Goal: Task Accomplishment & Management: Manage account settings

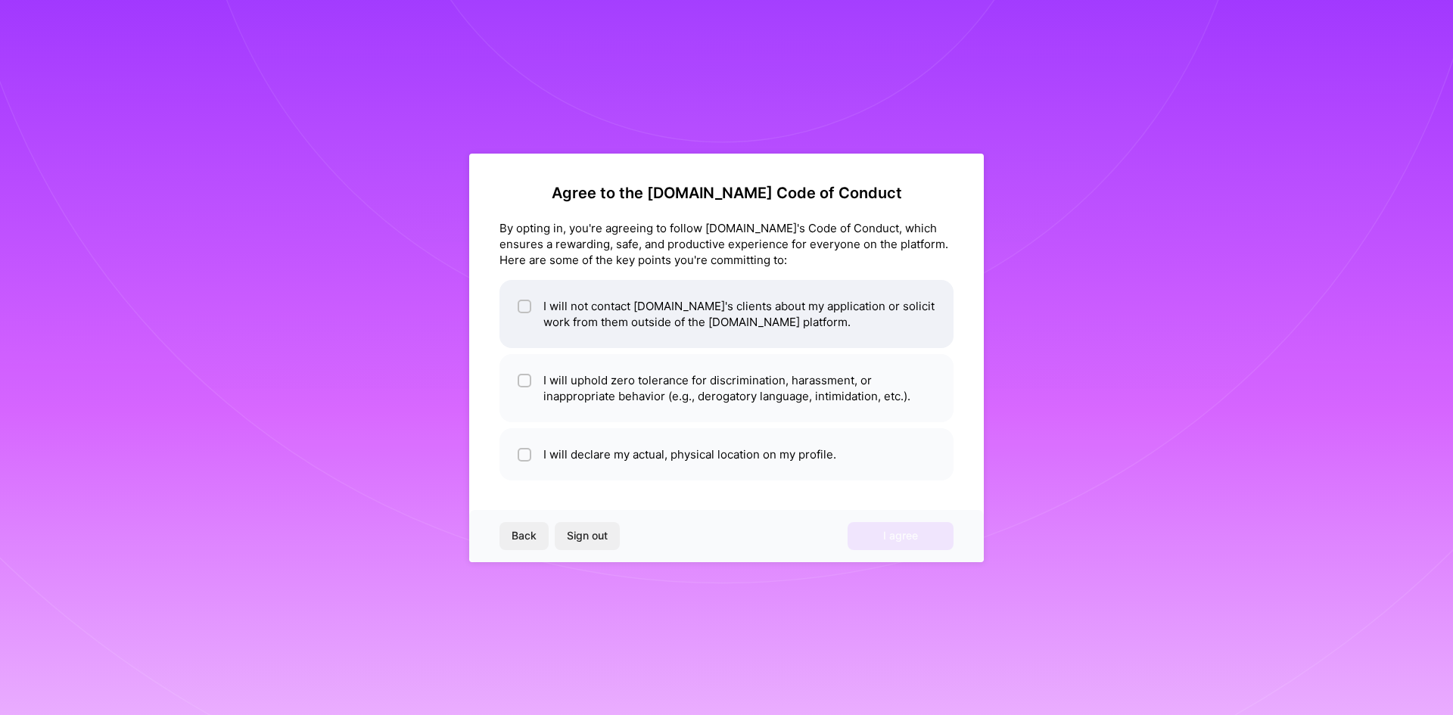
click at [529, 314] on span at bounding box center [525, 314] width 14 height 32
checkbox input "true"
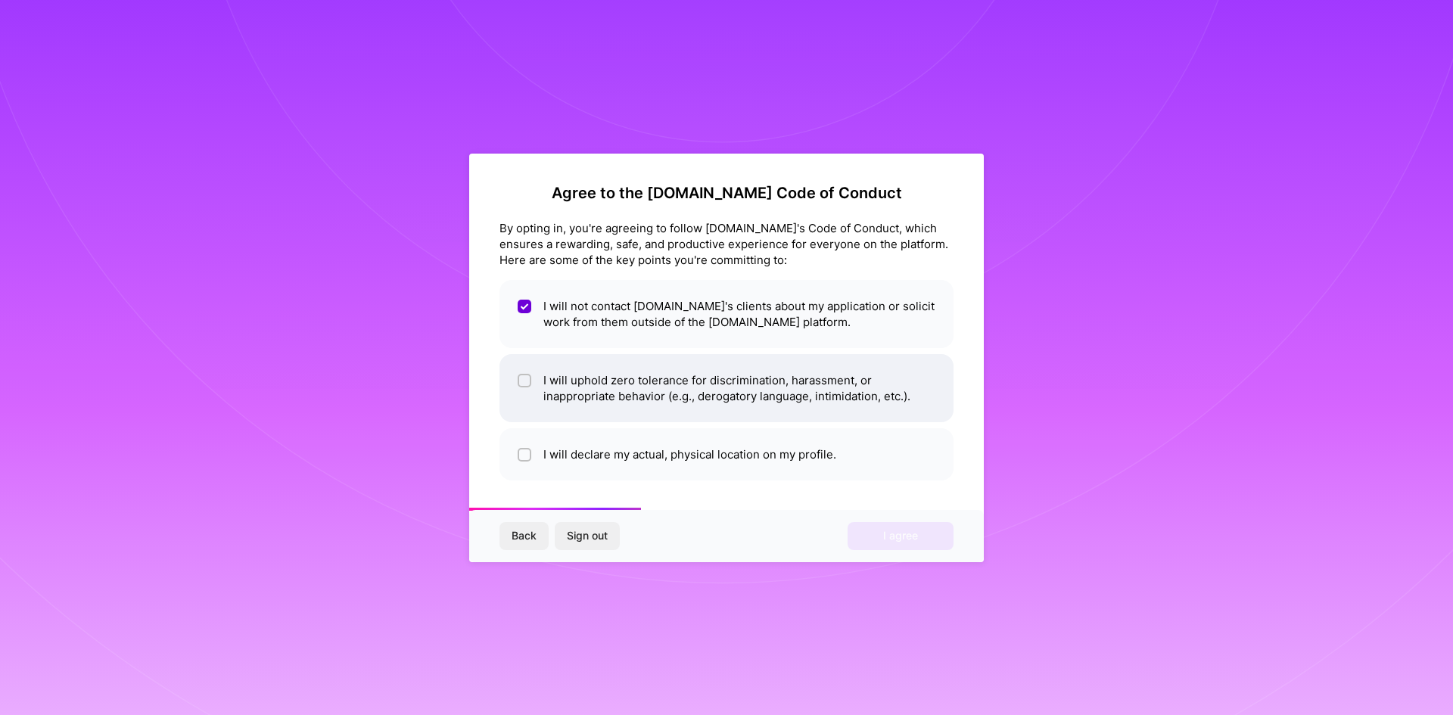
click at [525, 379] on input "checkbox" at bounding box center [526, 381] width 11 height 11
checkbox input "true"
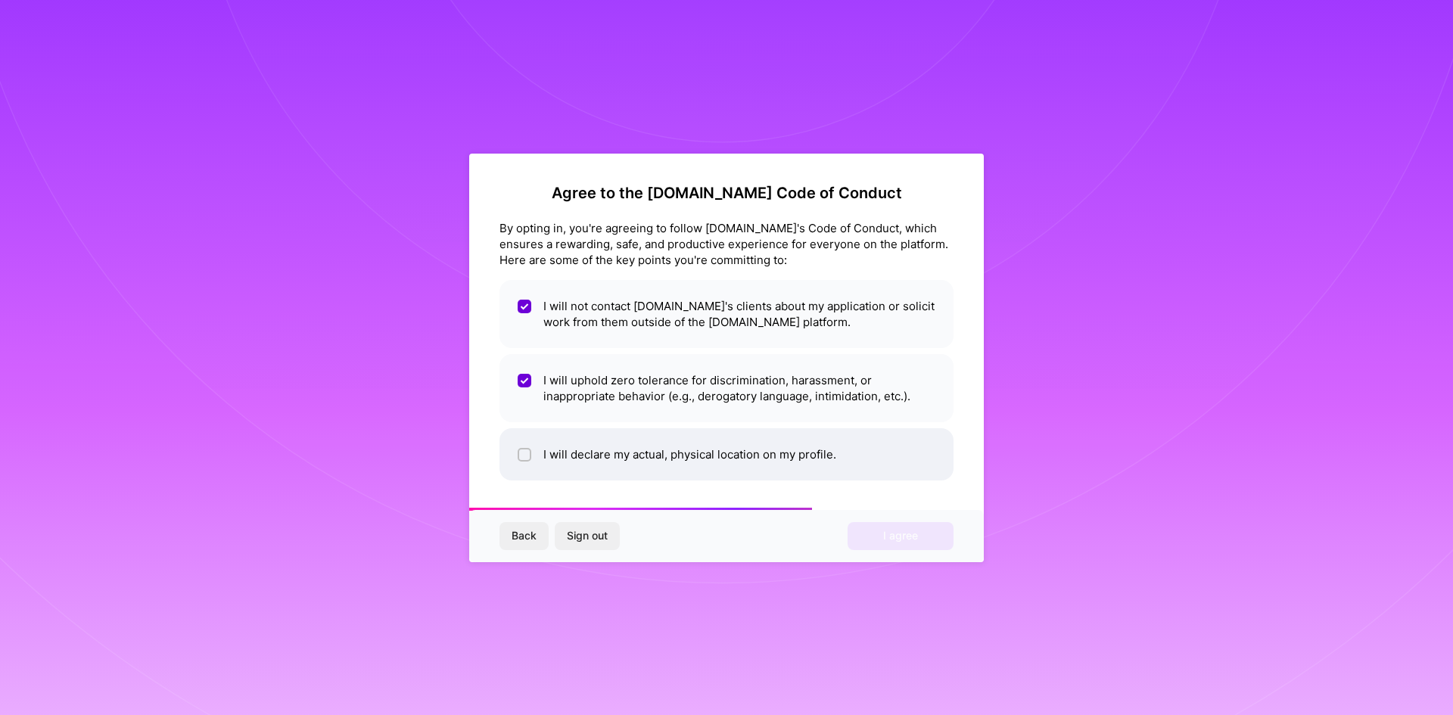
click at [531, 449] on li "I will declare my actual, physical location on my profile." at bounding box center [727, 454] width 454 height 52
checkbox input "true"
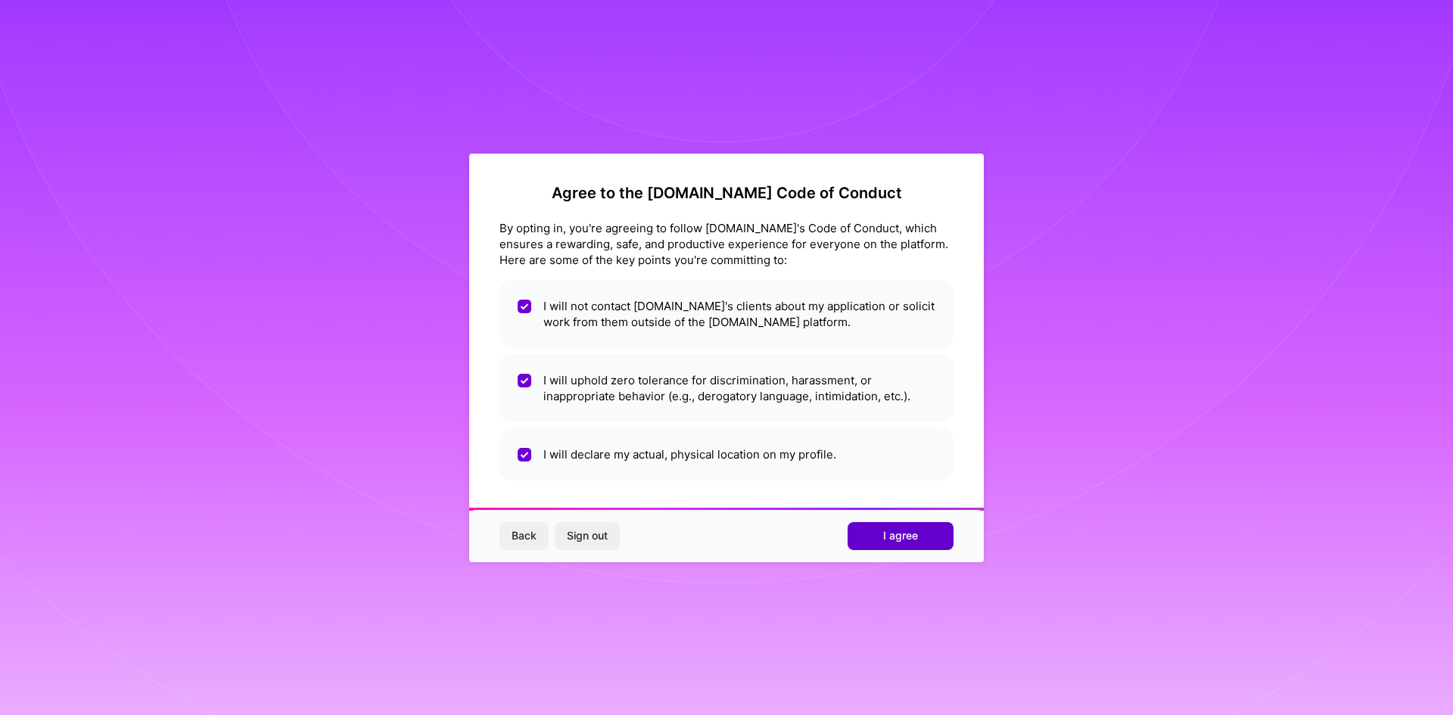
click at [933, 547] on button "I agree" at bounding box center [901, 535] width 106 height 27
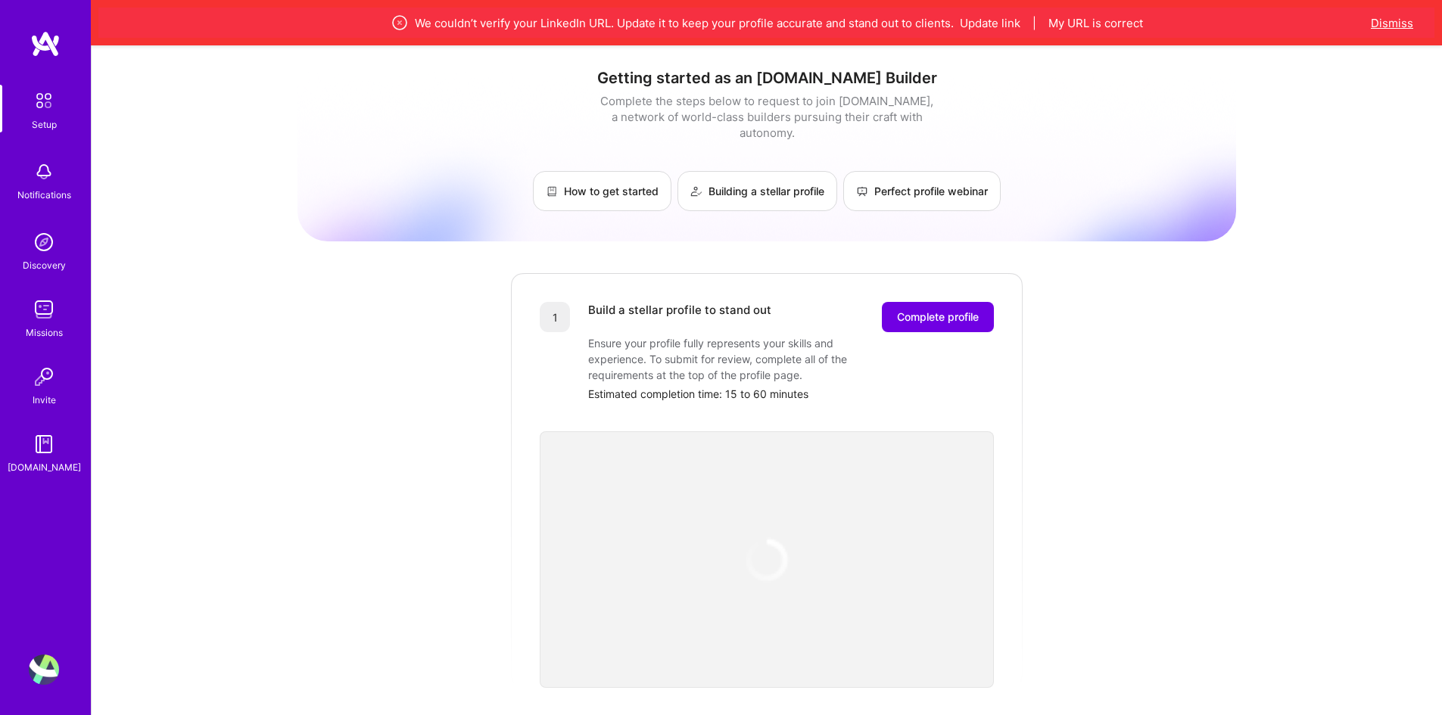
click at [1404, 23] on button "Dismiss" at bounding box center [1392, 23] width 42 height 16
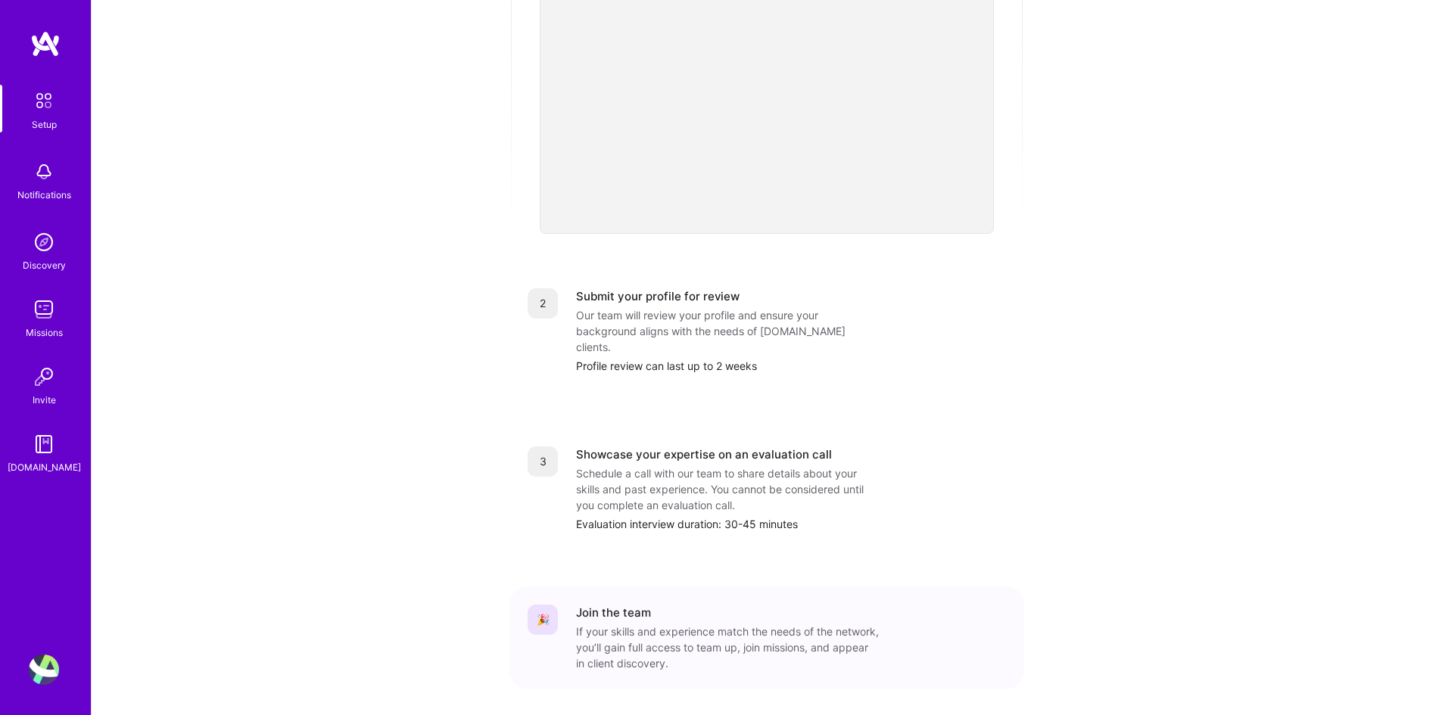
scroll to position [435, 0]
